Goal: Contribute content: Add original content to the website for others to see

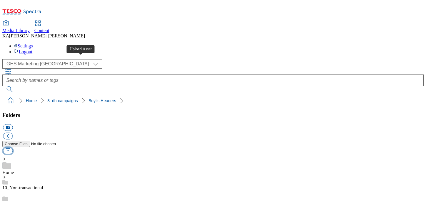
scroll to position [103, 0]
click at [13, 147] on button "button" at bounding box center [8, 150] width 10 height 7
type input "C:\fakepath\1756982450898-BLH_1184x333.png"
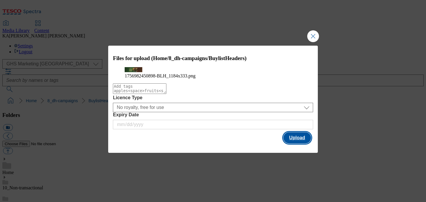
click at [306, 143] on button "Upload" at bounding box center [298, 137] width 28 height 11
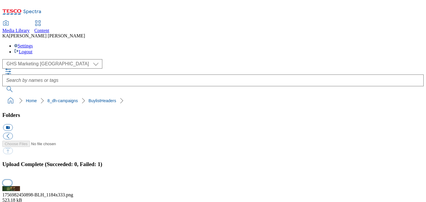
click at [12, 180] on button "button" at bounding box center [7, 183] width 9 height 6
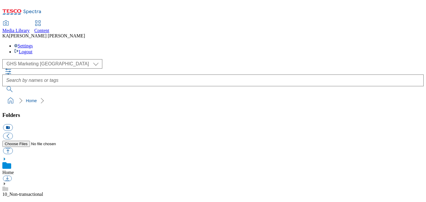
scroll to position [112, 0]
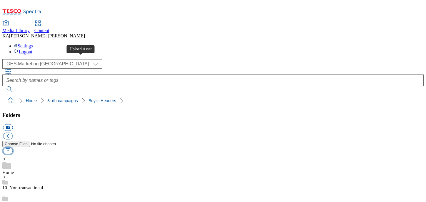
click at [13, 147] on button "button" at bounding box center [8, 150] width 10 height 7
type input "C:\fakepath\1756973942202-ad541654_Onkel_and_Deli_kitchen_Legobrand_H_1184X333_…"
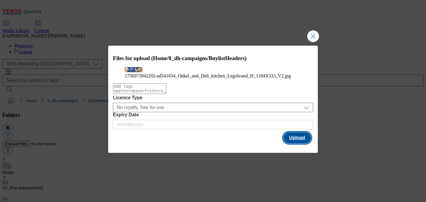
click at [298, 143] on button "Upload" at bounding box center [298, 137] width 28 height 11
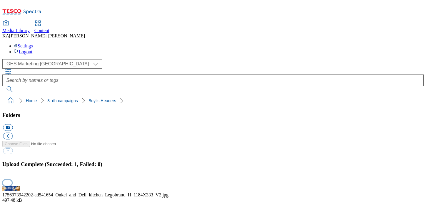
click at [12, 180] on button "button" at bounding box center [7, 183] width 9 height 6
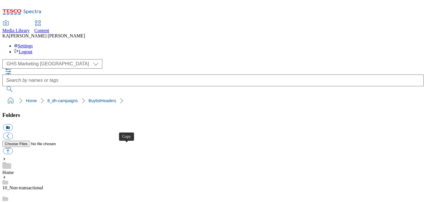
click at [13, 147] on button "button" at bounding box center [8, 150] width 10 height 7
type input "C:\fakepath\1756989861221-Ad541631_Bahlsen_LegoBrand_H_1184x333_V3.jpg"
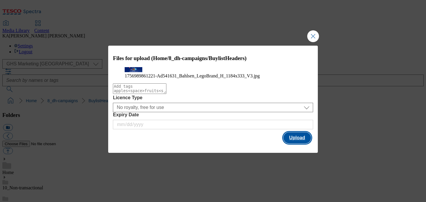
click at [294, 143] on button "Upload" at bounding box center [298, 137] width 28 height 11
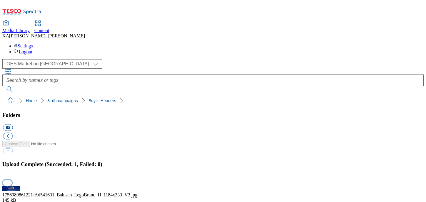
click at [12, 180] on button "button" at bounding box center [7, 183] width 9 height 6
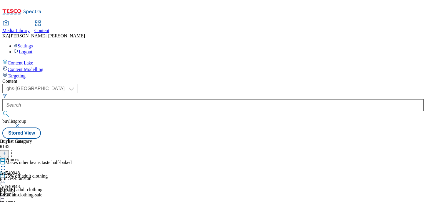
select select "ghs-[GEOGRAPHIC_DATA]"
click at [142, 99] on input "text" at bounding box center [213, 105] width 422 height 12
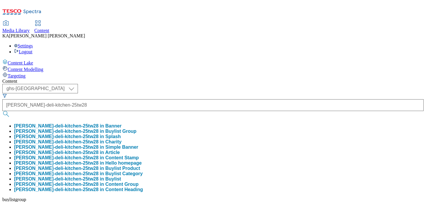
scroll to position [0, 19]
type input "[PERSON_NAME]-deli-kitchen-25tw28"
click at [137, 129] on button "[PERSON_NAME]-deli-kitchen-25tw28 in Buylist Group" at bounding box center [75, 131] width 122 height 5
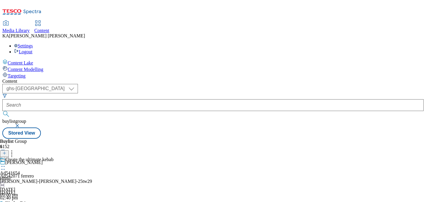
click at [6, 163] on icon at bounding box center [3, 166] width 6 height 6
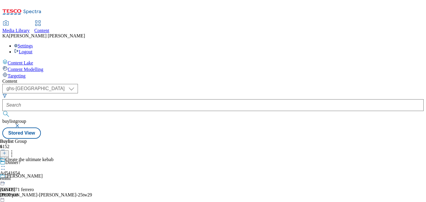
click at [6, 163] on icon at bounding box center [3, 166] width 6 height 6
click at [25, 177] on span "Edit" at bounding box center [21, 179] width 7 height 4
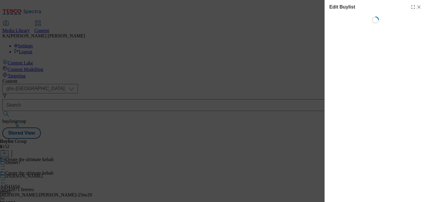
select select "tactical"
select select "supplier funded short term 1-3 weeks"
select select "dunnhumby"
select select "Banner"
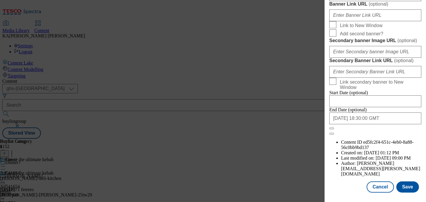
scroll to position [573, 0]
paste input "https://digitalcontent.api.tesco.com/v2/media/ghs-mktg/d7bb3ba5-e2e7-4e74-8e4a-…"
type input "https://digitalcontent.api.tesco.com/v2/media/ghs-mktg/d7bb3ba5-e2e7-4e74-8e4a-…"
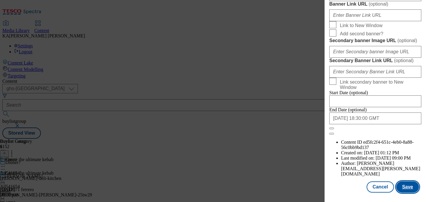
click at [410, 185] on button "Save" at bounding box center [408, 186] width 23 height 11
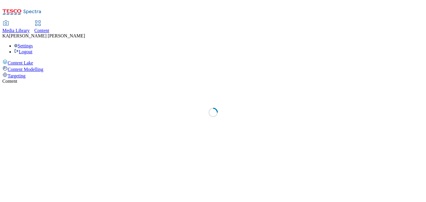
select select "ghs-uk"
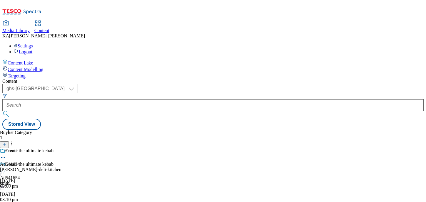
click at [6, 154] on icon at bounding box center [3, 157] width 6 height 6
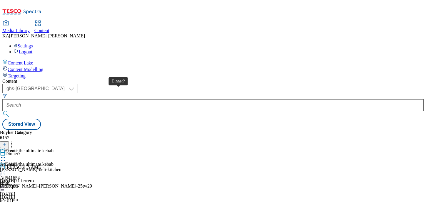
click at [21, 151] on span "Dinner?" at bounding box center [12, 154] width 15 height 6
click at [6, 168] on icon at bounding box center [3, 171] width 6 height 6
click at [27, 180] on button "Edit" at bounding box center [20, 183] width 16 height 7
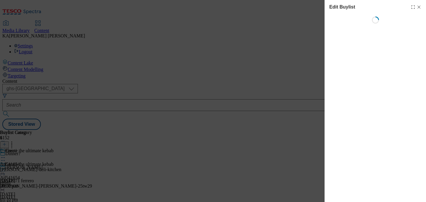
select select "tactical"
select select "supplier funded short term 1-3 weeks"
select select "dunnhumby"
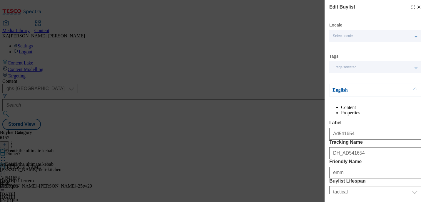
select select "Banner"
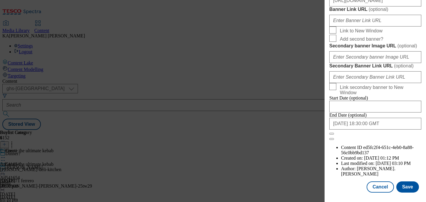
scroll to position [681, 0]
click at [409, 185] on button "Save" at bounding box center [408, 186] width 23 height 11
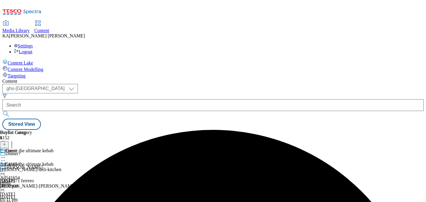
click at [6, 168] on icon at bounding box center [3, 171] width 6 height 6
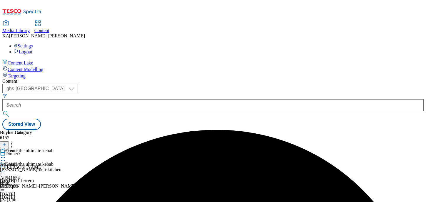
click at [2, 171] on circle at bounding box center [1, 171] width 1 height 1
click at [6, 168] on icon at bounding box center [3, 171] width 6 height 6
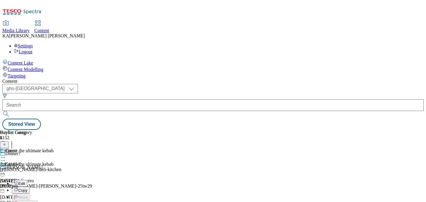
click at [6, 168] on icon at bounding box center [3, 171] width 6 height 6
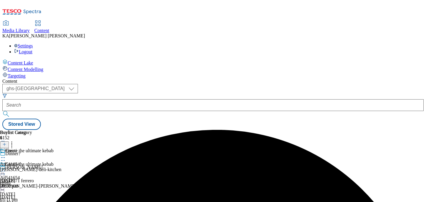
click at [6, 168] on icon at bounding box center [3, 171] width 6 height 6
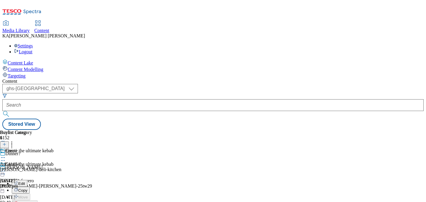
click at [6, 168] on icon at bounding box center [3, 171] width 6 height 6
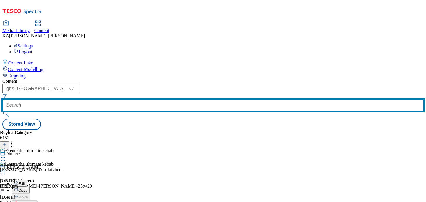
click at [135, 99] on input "text" at bounding box center [213, 105] width 422 height 12
paste input "bahlsen-chocolate-25tw2"
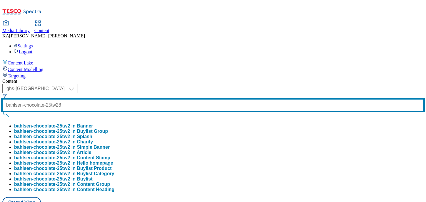
scroll to position [0, 6]
type input "bahlsen-chocolate-25tw28"
click at [2, 111] on button "submit" at bounding box center [6, 114] width 8 height 6
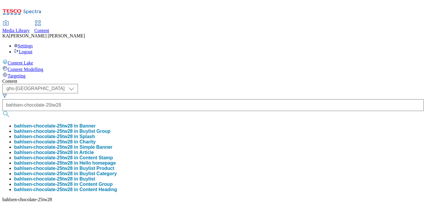
click at [111, 129] on button "bahlsen-chocolate-25tw28 in Buylist Group" at bounding box center [62, 131] width 97 height 5
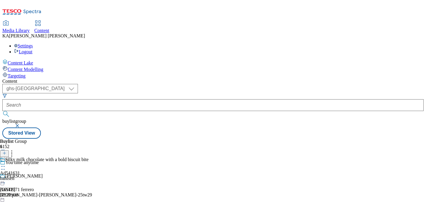
click at [6, 163] on icon at bounding box center [3, 166] width 6 height 6
click at [25, 177] on span "Edit" at bounding box center [21, 179] width 7 height 4
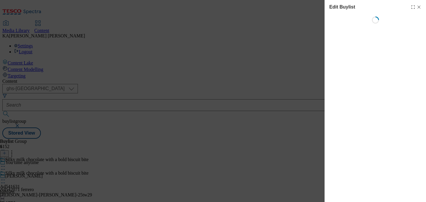
select select "tactical"
select select "supplier funded short term 1-3 weeks"
select select "dunnhumby"
select select "Banner"
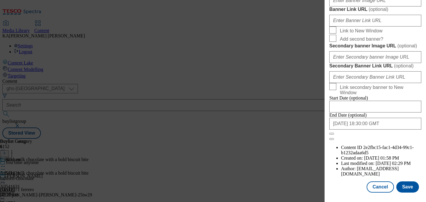
scroll to position [535, 0]
click at [342, 6] on input "Banner Image URL ( optional )" at bounding box center [376, 1] width 92 height 12
paste input "https://digitalcontent.api.tesco.com/v2/media/ghs-mktg/107cb045-f297-4b7f-9012-…"
type input "https://digitalcontent.api.tesco.com/v2/media/ghs-mktg/107cb045-f297-4b7f-9012-…"
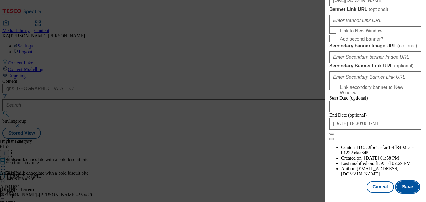
scroll to position [0, 0]
click at [407, 191] on button "Save" at bounding box center [408, 186] width 23 height 11
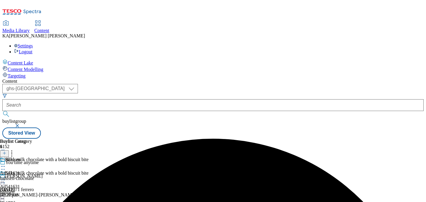
click at [6, 177] on icon at bounding box center [3, 180] width 6 height 6
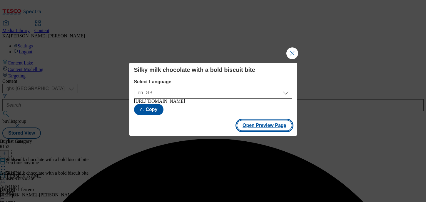
click at [250, 129] on button "Open Preview Page" at bounding box center [265, 125] width 56 height 11
click at [292, 47] on button "Close Modal" at bounding box center [293, 53] width 12 height 12
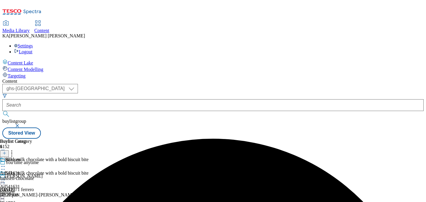
click at [6, 177] on icon at bounding box center [3, 180] width 6 height 6
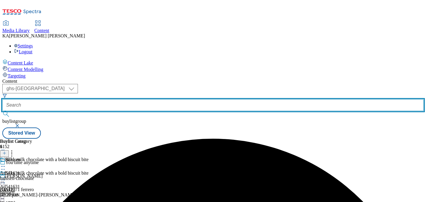
click at [136, 99] on input "text" at bounding box center [213, 105] width 422 height 12
paste input "emmi-onken-deli-kitchen-25tw28"
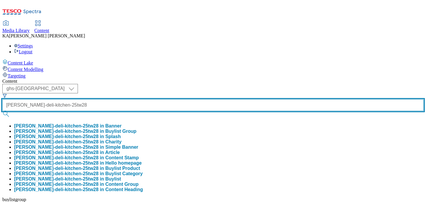
type input "emmi-onken-deli-kitchen-25tw28"
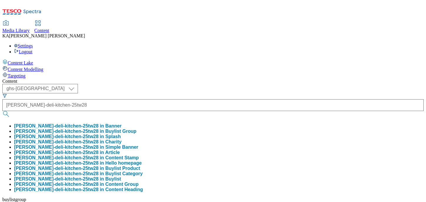
click at [136, 129] on button "emmi-onken-deli-kitchen-25tw28 in Buylist Group" at bounding box center [75, 131] width 122 height 5
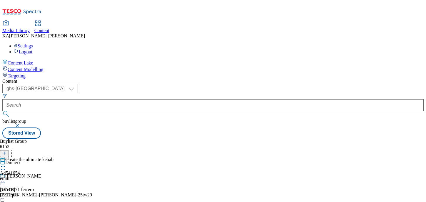
click at [6, 163] on icon at bounding box center [3, 166] width 6 height 6
click at [25, 177] on span "Edit" at bounding box center [21, 179] width 7 height 4
select select "tactical"
select select "supplier funded short term 1-3 weeks"
select select "dunnhumby"
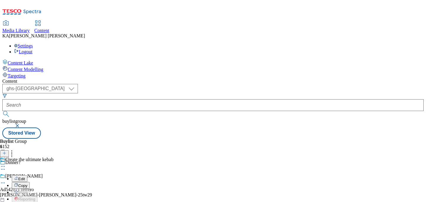
select select "Banner"
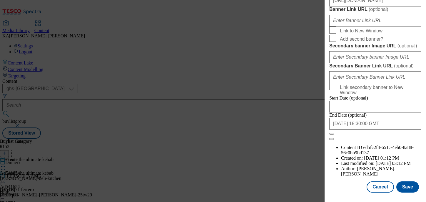
scroll to position [586, 0]
click at [347, 6] on input "https://digitalcontent.api.tesco.com/v2/media/ghs-mktg/d7bb3ba5-e2e7-4e74-8e4a-…" at bounding box center [376, 1] width 92 height 12
paste input "https://digitalcontent.api.tesco.com/v2/media/ghs-mktg/d7bb3ba5-e2e7-4e74-8e4a-…"
type input "https://digitalcontent.api.tesco.com/v2/media/ghs-mktg/d7bb3ba5-e2e7-4e74-8e4a-…"
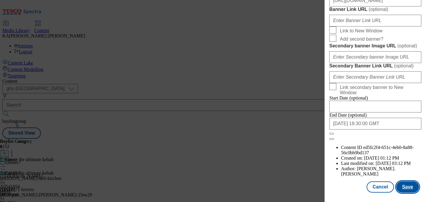
click at [404, 182] on button "Save" at bounding box center [408, 186] width 23 height 11
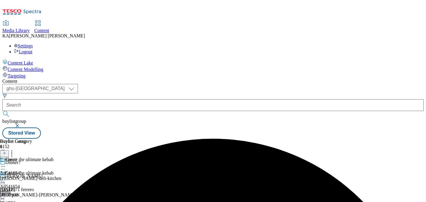
click at [6, 177] on icon at bounding box center [3, 180] width 6 height 6
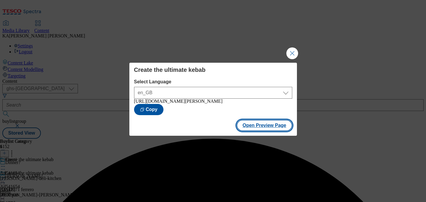
click at [249, 127] on button "Open Preview Page" at bounding box center [265, 125] width 56 height 11
click at [292, 53] on button "Close Modal" at bounding box center [293, 53] width 12 height 12
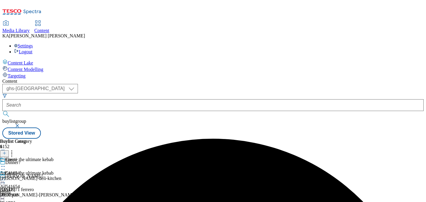
click at [6, 177] on icon at bounding box center [3, 180] width 6 height 6
